Goal: Task Accomplishment & Management: Manage account settings

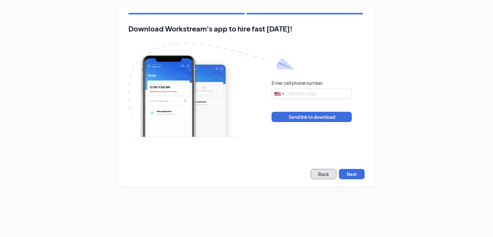
click at [326, 176] on button "Back" at bounding box center [324, 174] width 26 height 10
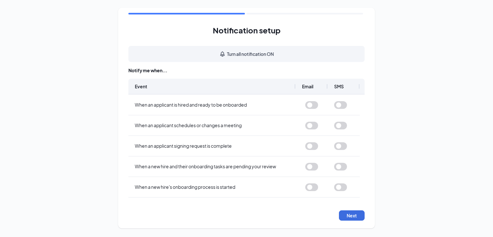
click at [347, 221] on div "Notification setup Turn all notification ON Notify me when... Event Email SMS W…" at bounding box center [246, 118] width 257 height 220
click at [345, 217] on button "Next" at bounding box center [352, 215] width 26 height 10
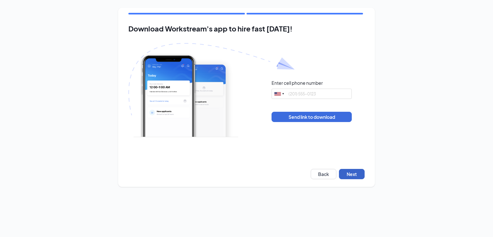
click at [348, 174] on button "Next" at bounding box center [352, 174] width 26 height 10
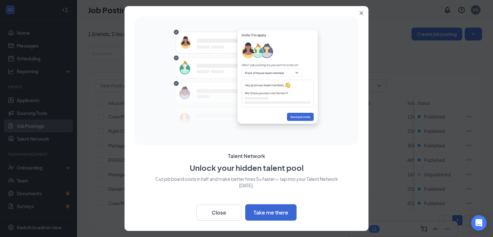
click at [362, 13] on icon "Close" at bounding box center [361, 13] width 4 height 4
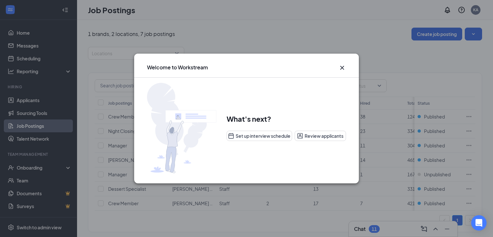
click at [341, 69] on icon "Cross" at bounding box center [342, 68] width 4 height 4
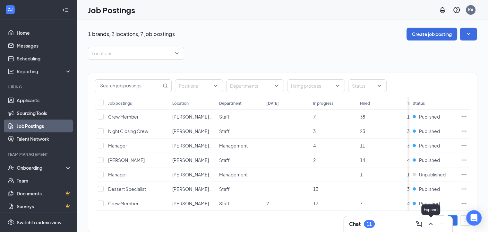
click at [433, 226] on icon "ChevronUp" at bounding box center [431, 224] width 8 height 8
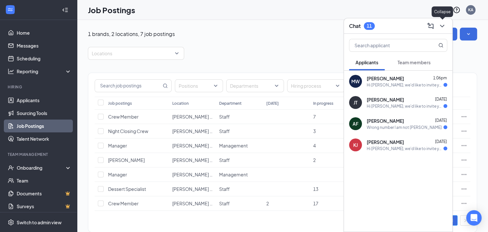
click at [444, 27] on icon "ChevronDown" at bounding box center [442, 26] width 8 height 8
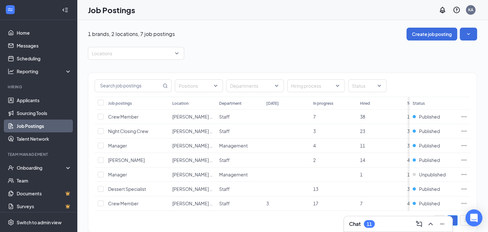
click at [475, 221] on div "Open Intercom Messenger" at bounding box center [474, 217] width 17 height 17
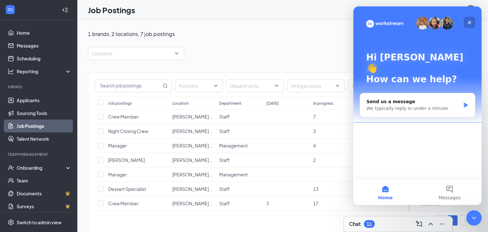
click at [468, 23] on icon "Close" at bounding box center [469, 22] width 5 height 5
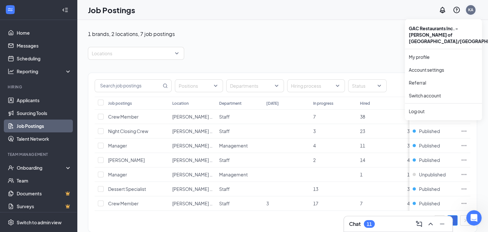
click at [473, 10] on div "KA" at bounding box center [470, 9] width 5 height 5
click at [422, 54] on link "My profile" at bounding box center [443, 57] width 69 height 6
